Goal: Find specific page/section: Find specific page/section

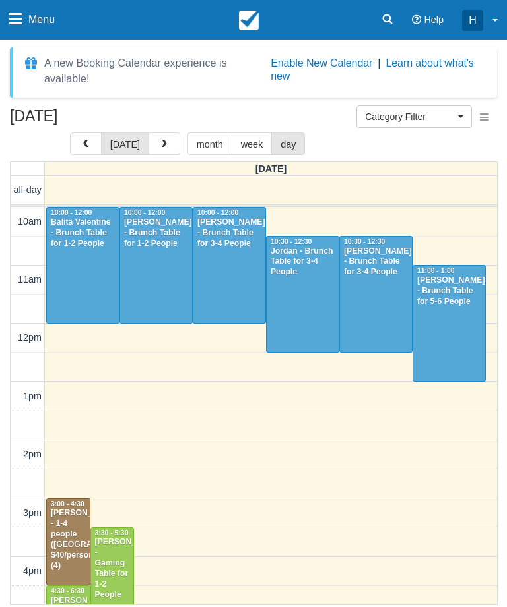
select select
click at [16, 20] on icon at bounding box center [15, 19] width 13 height 15
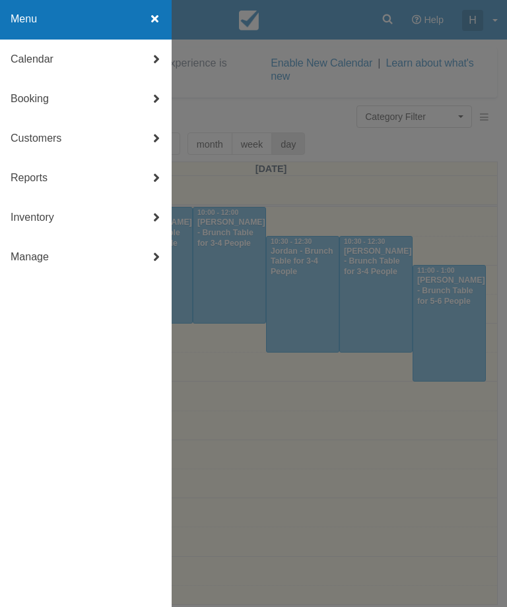
click at [111, 60] on link "Calendar" at bounding box center [85, 60] width 171 height 40
click at [87, 216] on link "Day" at bounding box center [85, 219] width 171 height 40
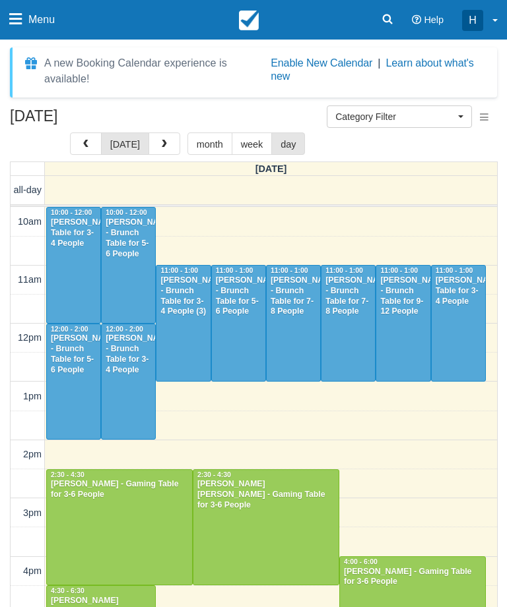
select select
click at [183, 315] on div at bounding box center [182, 323] width 53 height 115
select select
